Goal: Task Accomplishment & Management: Complete application form

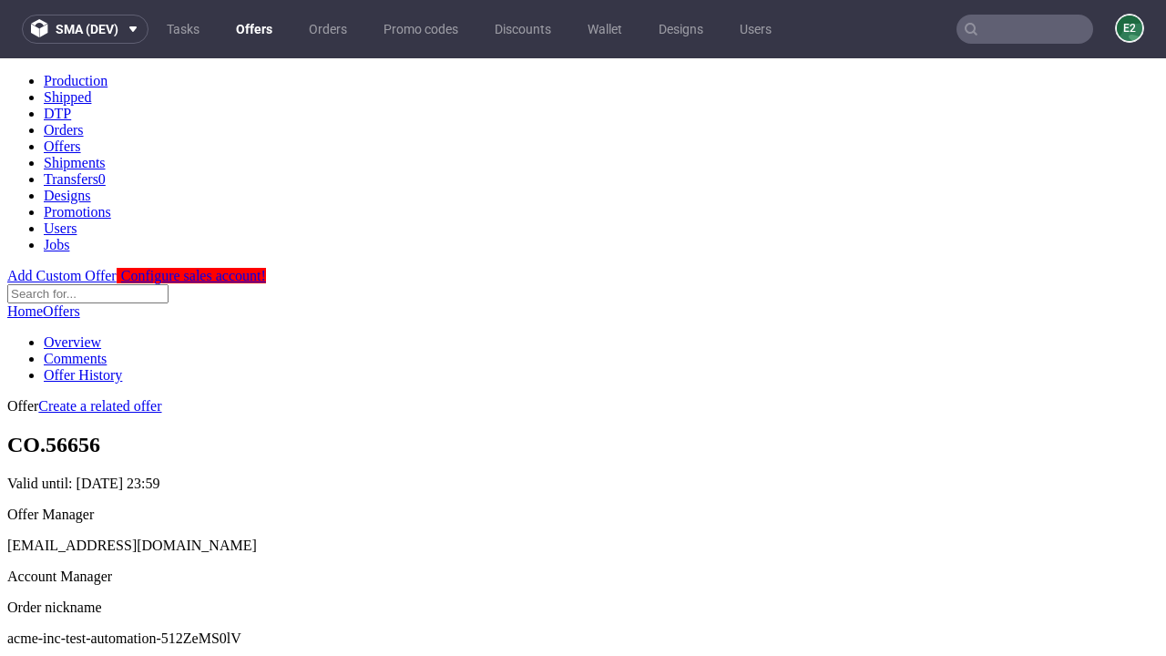
scroll to position [180, 0]
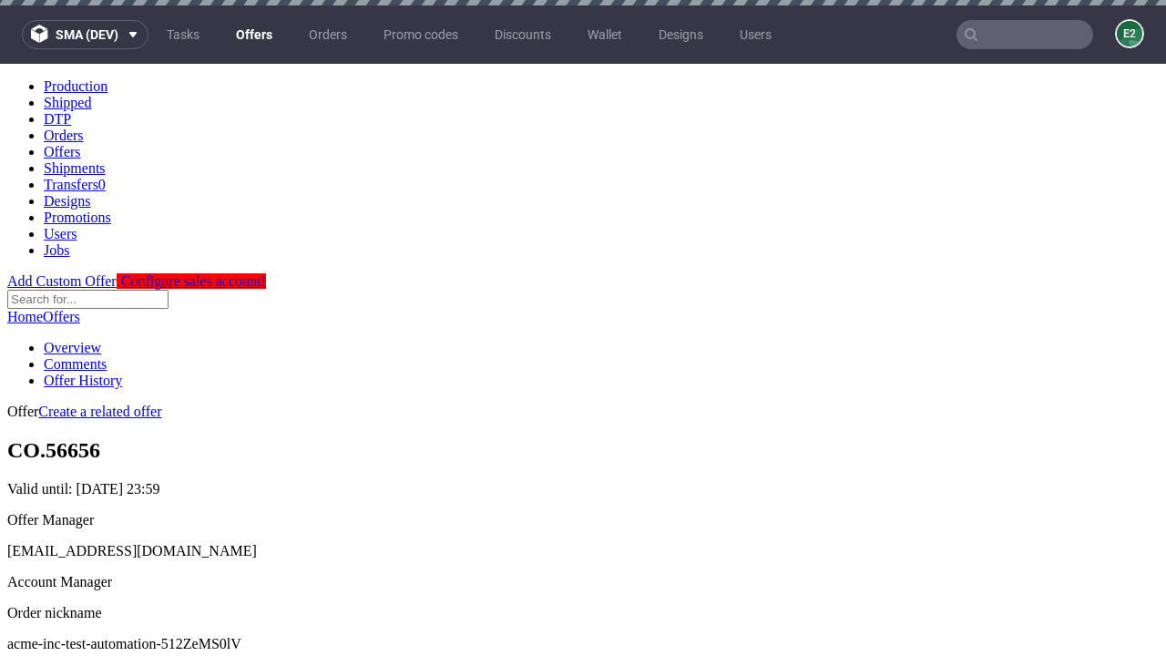
scroll to position [5, 0]
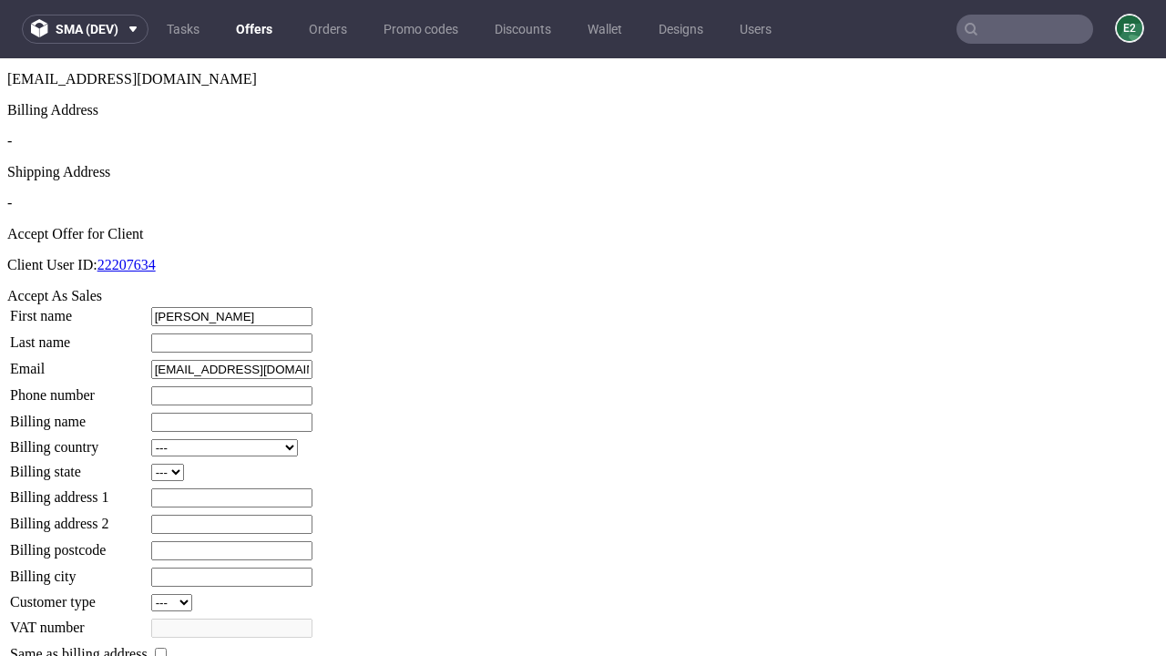
type input "[PERSON_NAME]"
type input "1509813888"
type input "[PERSON_NAME].Parisian99"
select select "13"
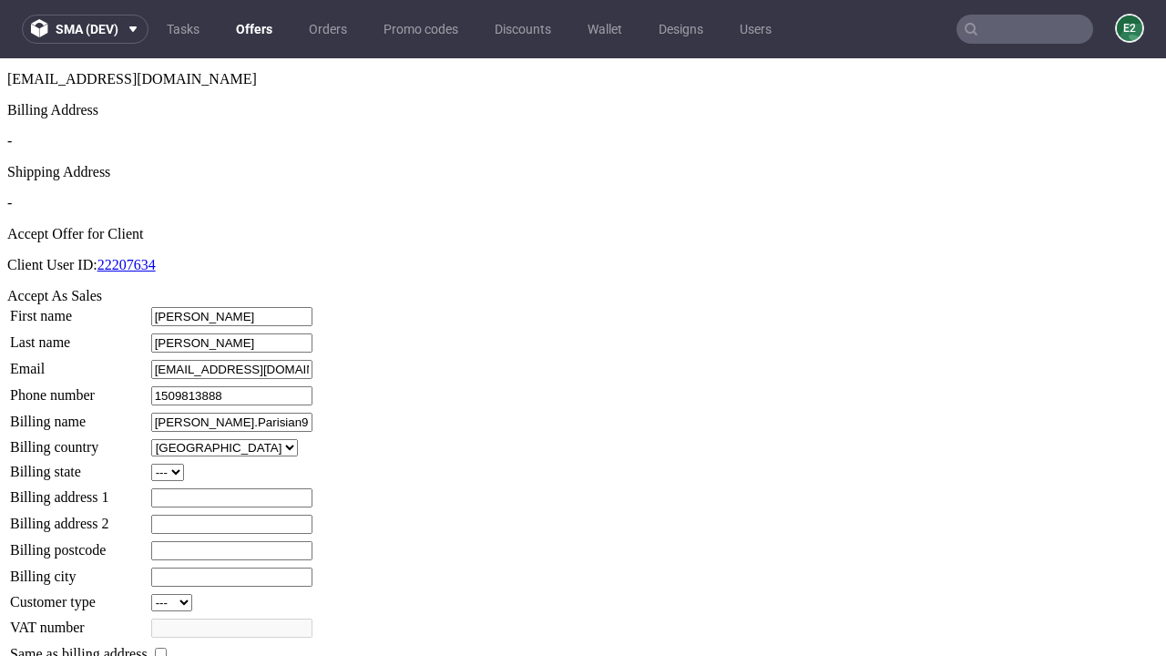
select select "132"
type input "[PERSON_NAME].Parisian99"
type input "5 [PERSON_NAME] Approach"
type input "XP5 5KE"
type input "[PERSON_NAME]-upon-[PERSON_NAME]"
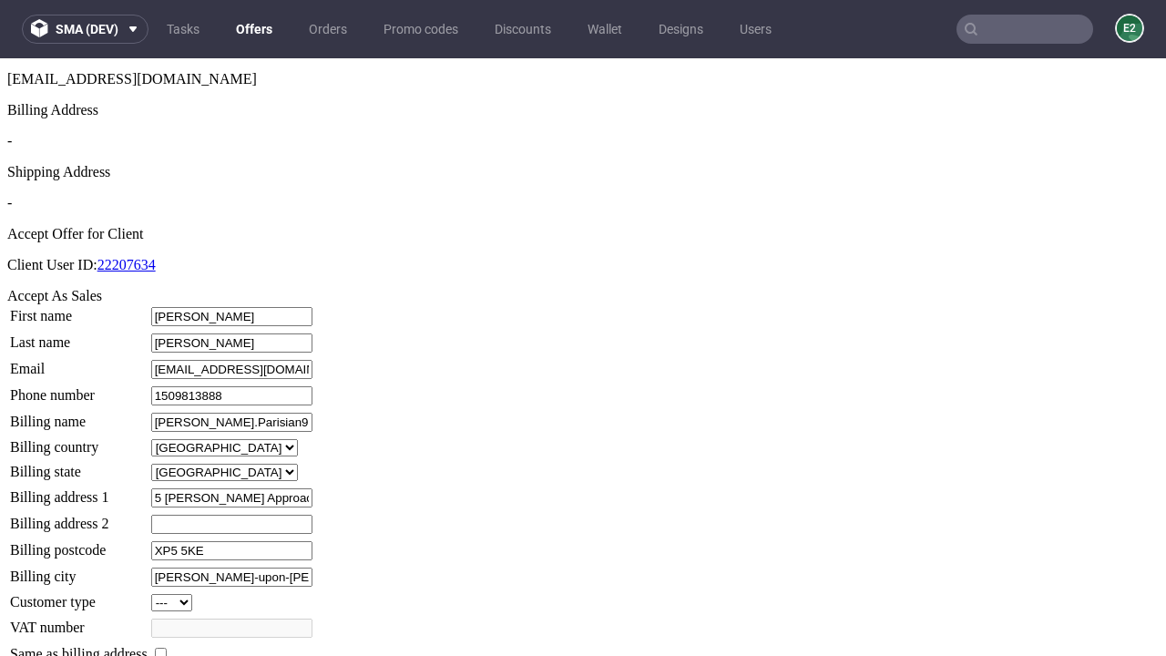
click at [167, 648] on input "checkbox" at bounding box center [161, 654] width 12 height 12
checkbox input "true"
type input "[PERSON_NAME].Parisian99"
select select "13"
type input "5 [PERSON_NAME] Approach"
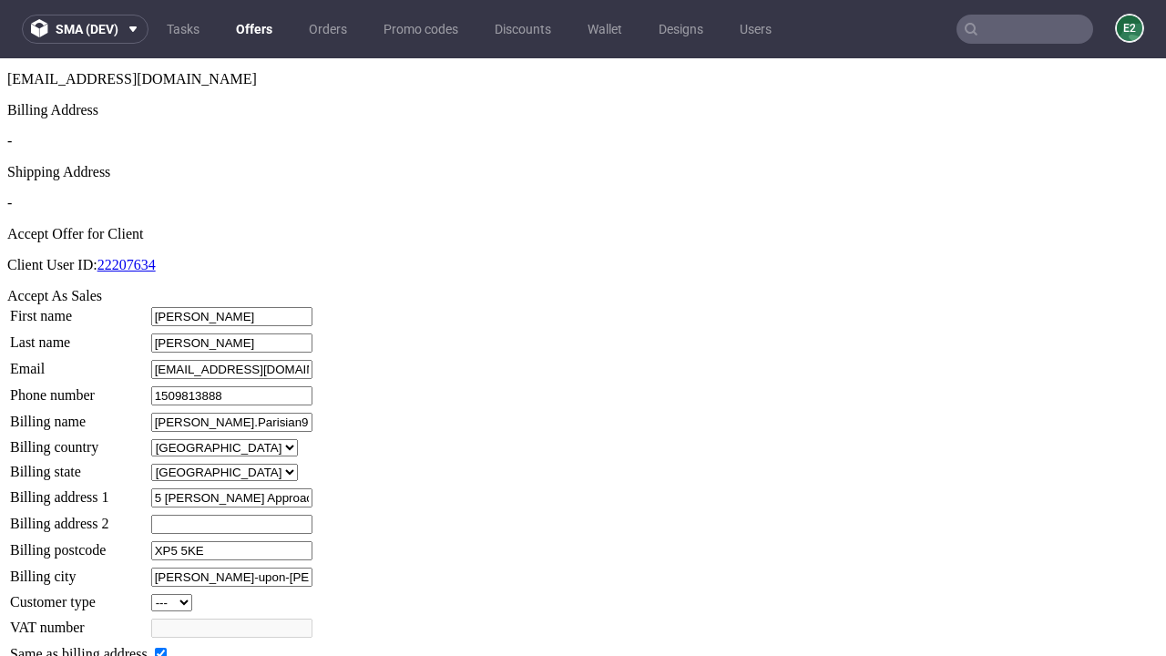
type input "XP5 5KE"
type input "[PERSON_NAME]-upon-[PERSON_NAME]"
select select "132"
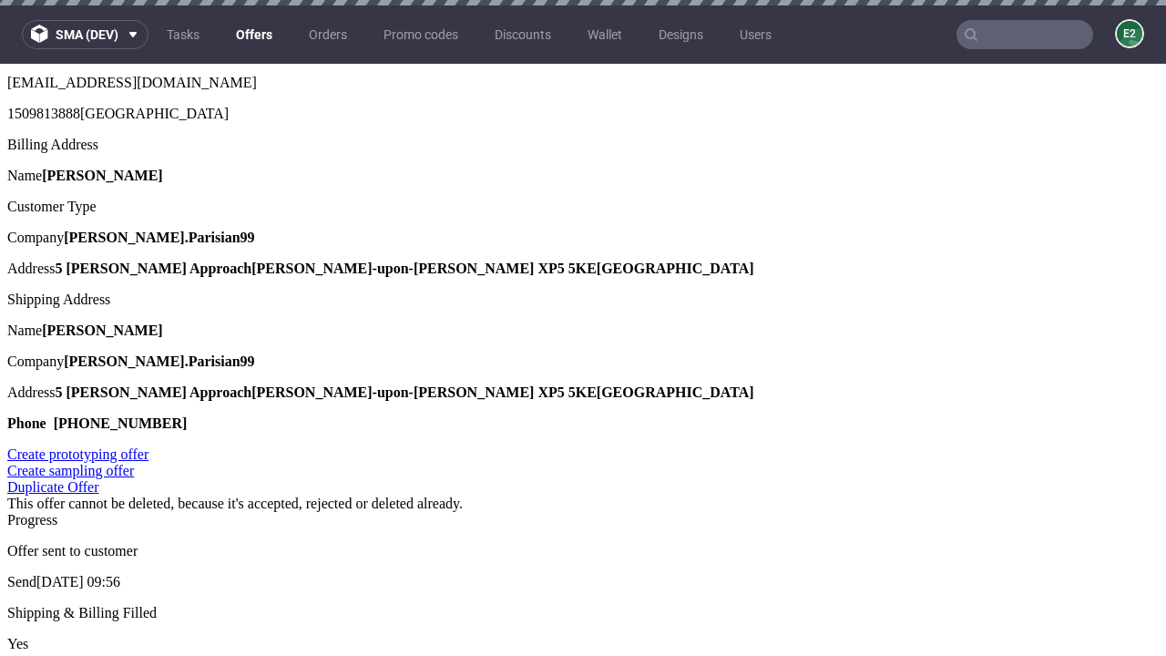
scroll to position [0, 0]
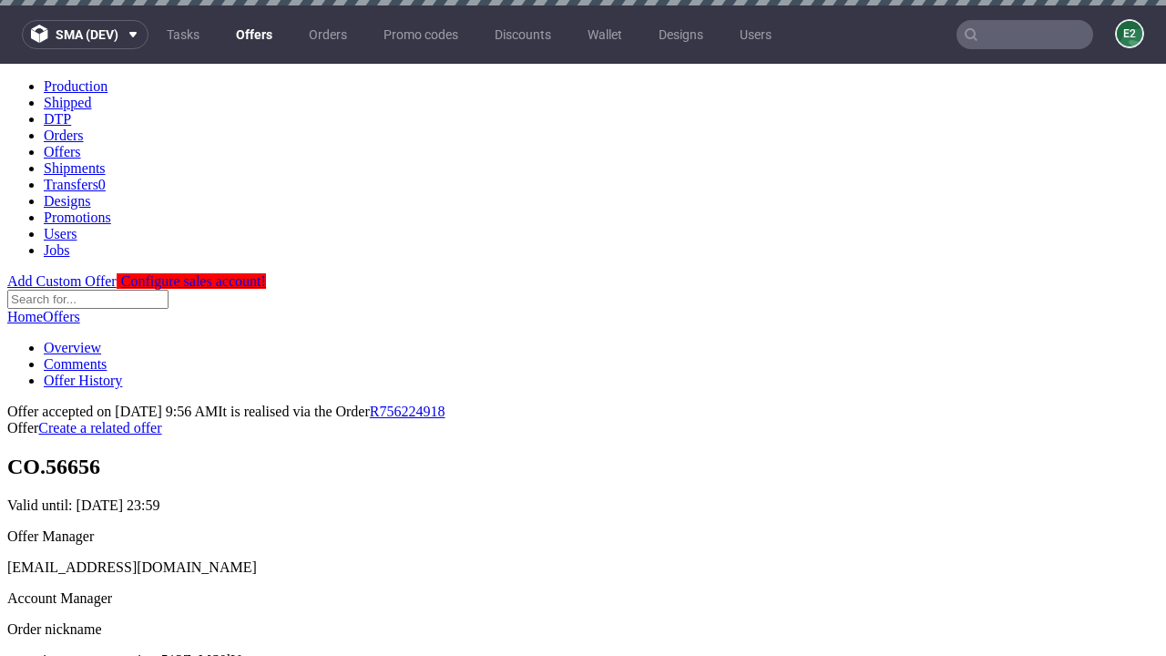
type input "[DATE]"
select select "12214305"
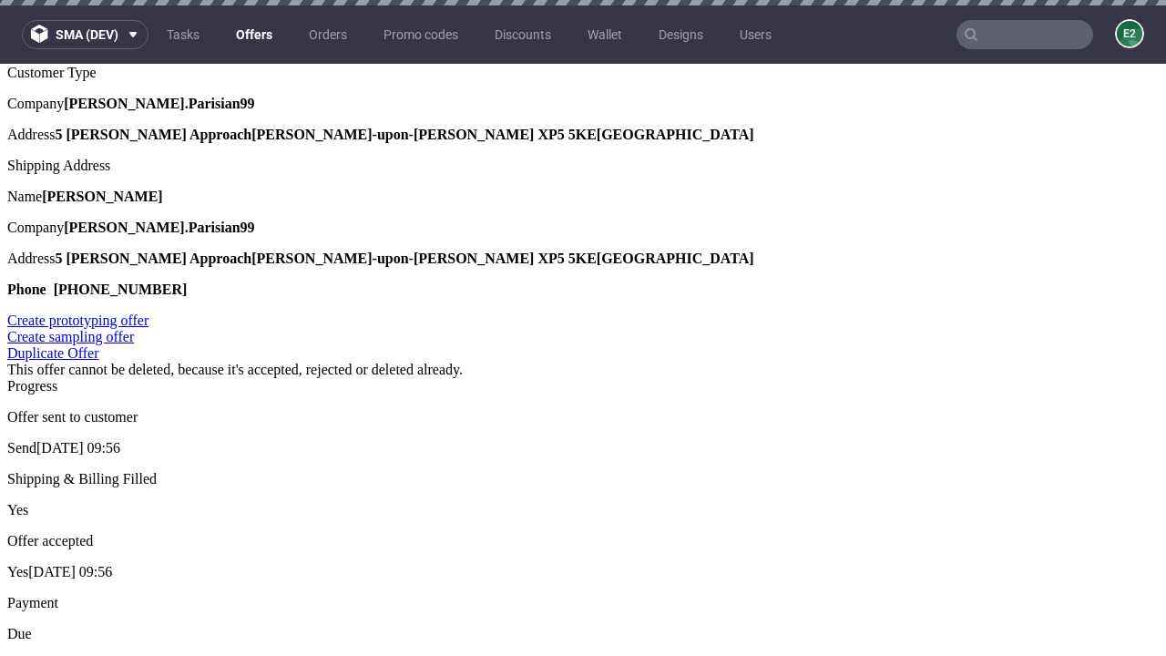
type input "In progress..."
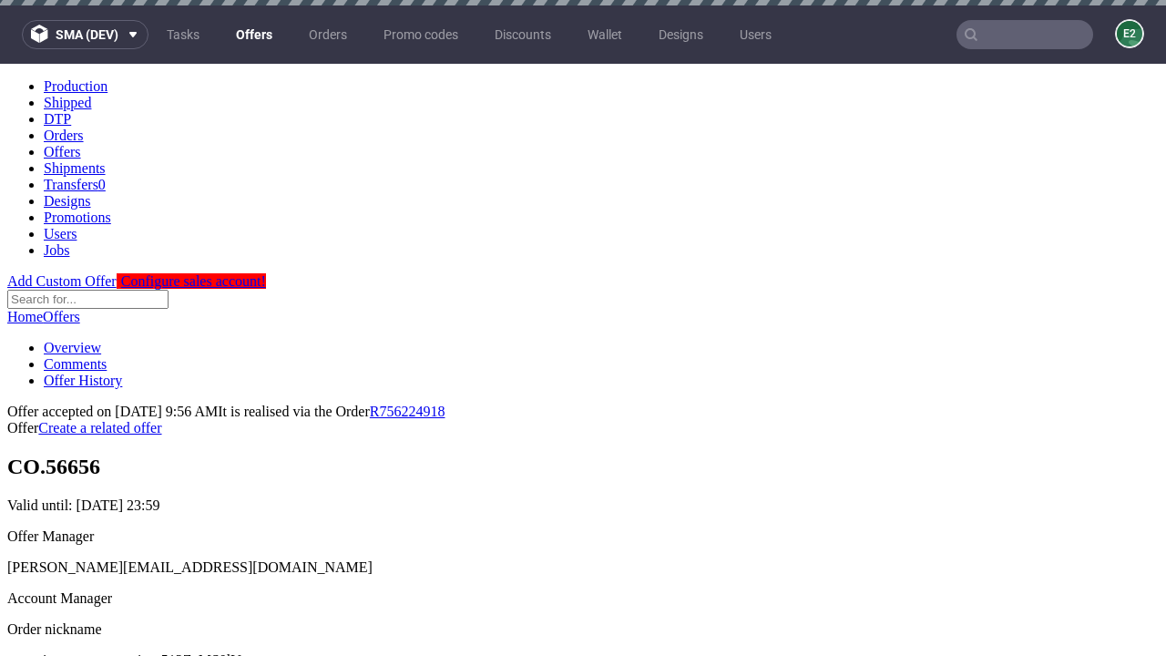
scroll to position [0, 0]
